Goal: Transaction & Acquisition: Purchase product/service

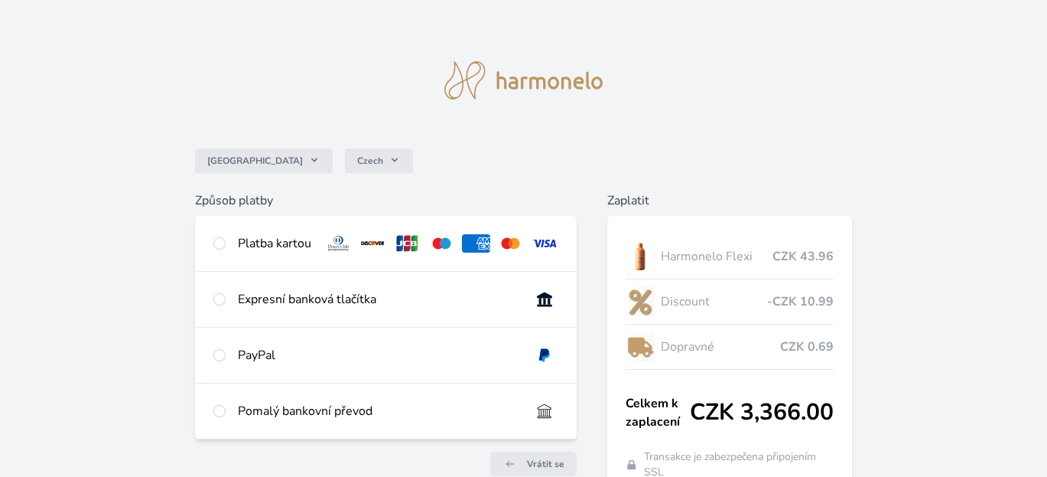
scroll to position [87, 0]
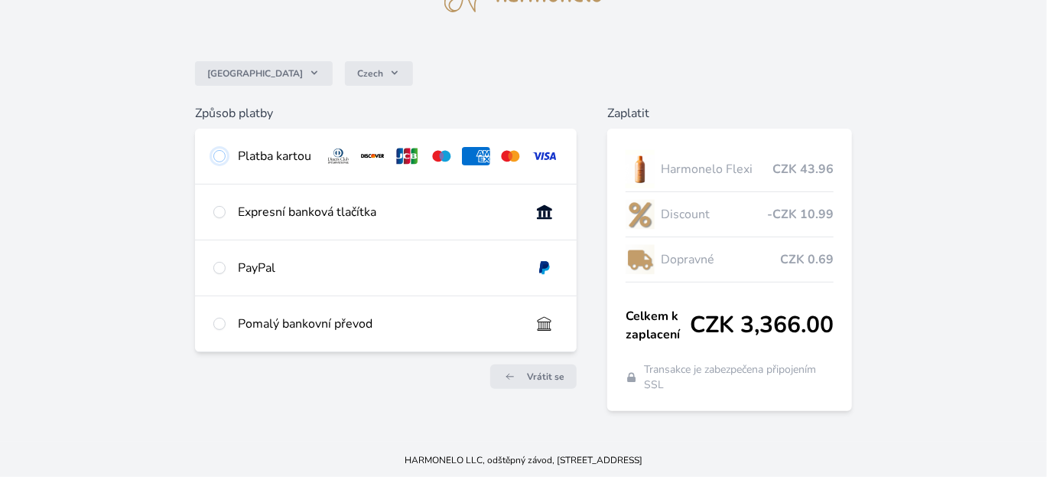
click at [221, 152] on input "radio" at bounding box center [219, 156] width 12 height 12
radio input "true"
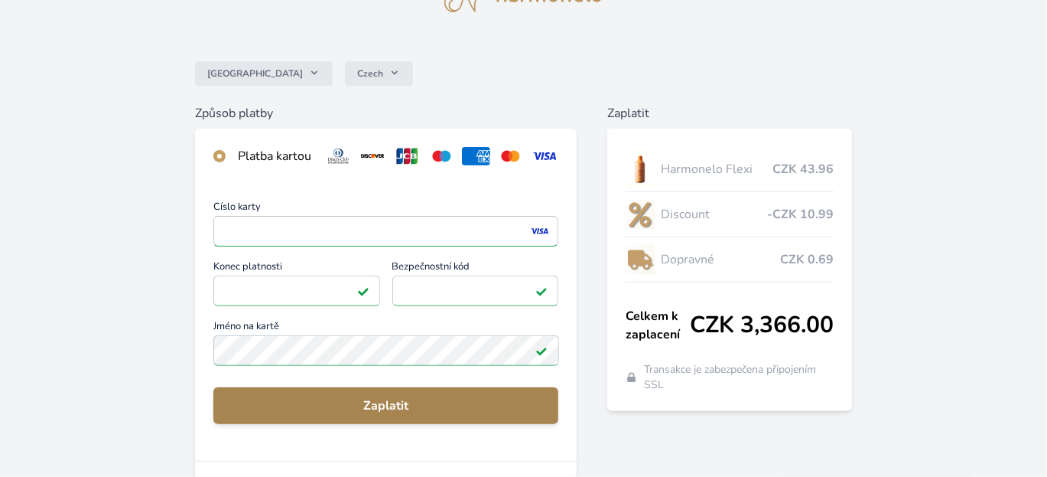
click at [385, 393] on button "Zaplatit" at bounding box center [386, 405] width 346 height 37
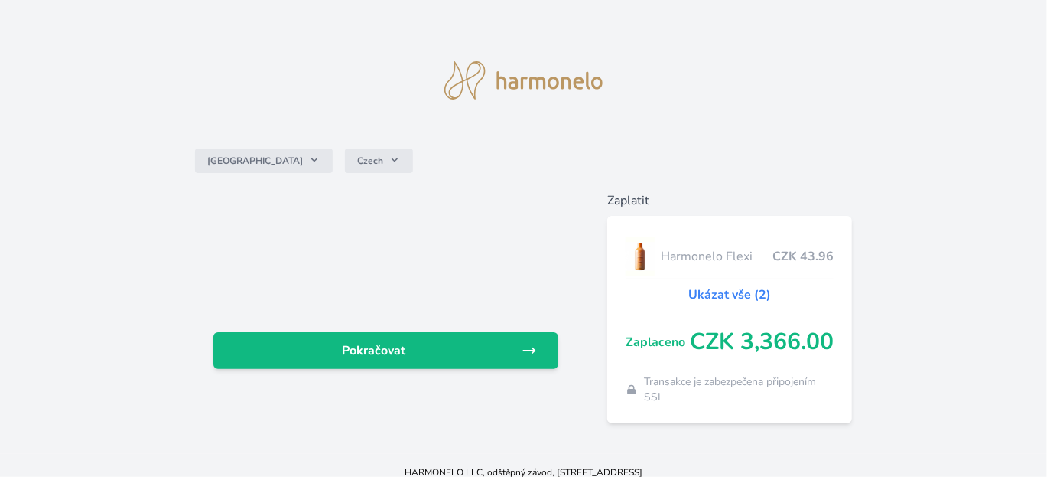
scroll to position [14, 0]
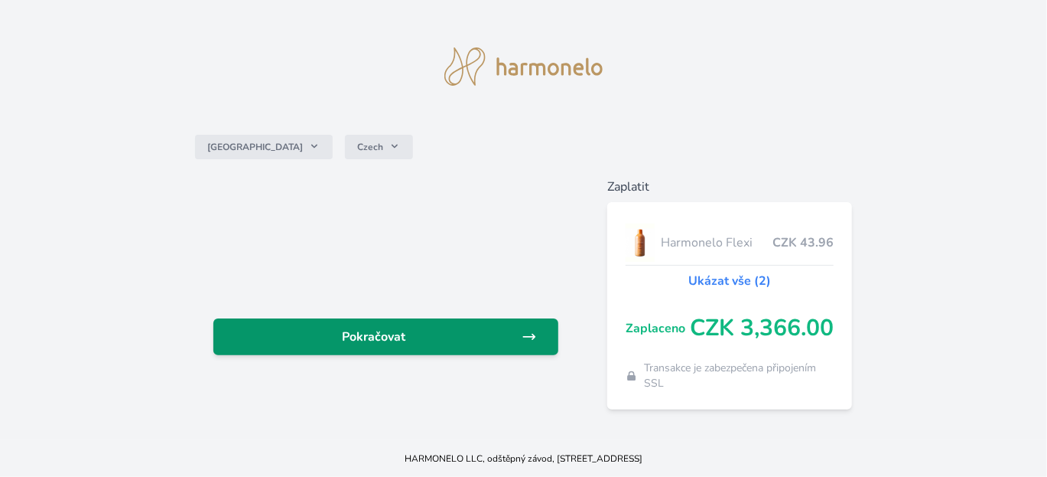
click at [465, 340] on span "Pokračovat" at bounding box center [374, 336] width 297 height 18
